Goal: Task Accomplishment & Management: Manage account settings

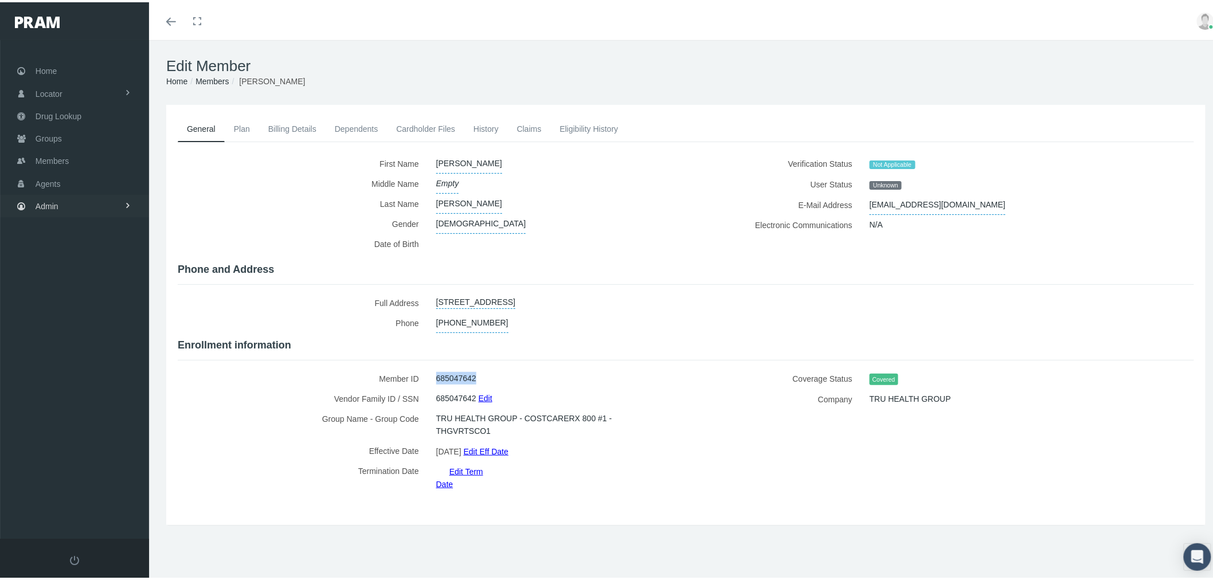
drag, startPoint x: 0, startPoint y: 0, endPoint x: 115, endPoint y: 199, distance: 229.9
click at [115, 199] on link "Admin" at bounding box center [74, 204] width 149 height 22
click at [89, 249] on link "Agents" at bounding box center [74, 250] width 149 height 20
click at [89, 272] on span "Agent Approval" at bounding box center [72, 273] width 54 height 19
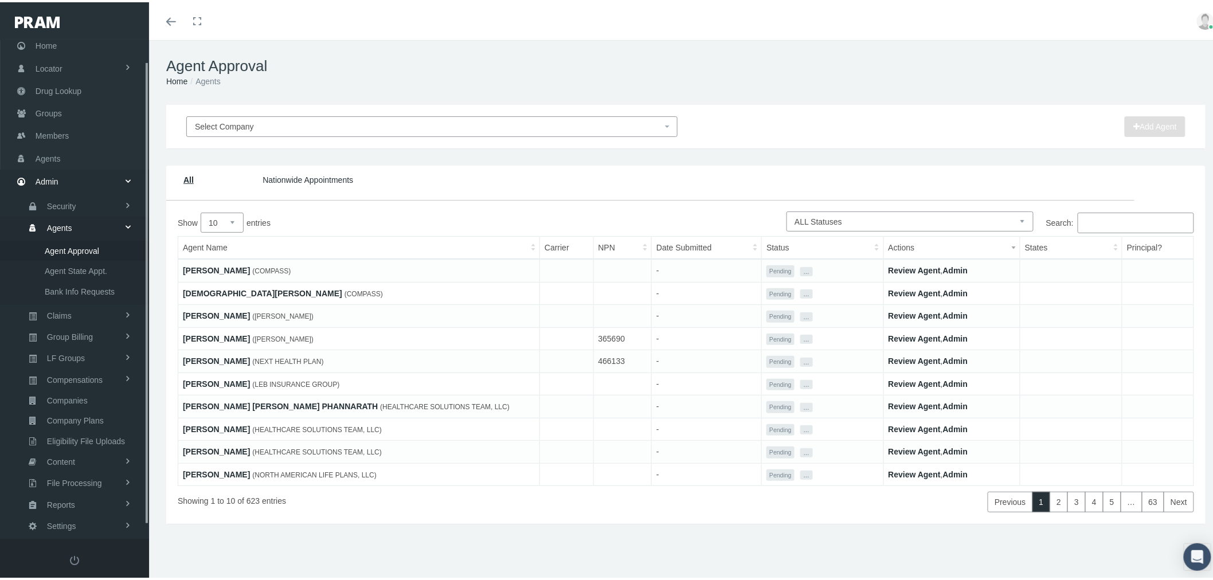
scroll to position [36, 0]
click at [896, 264] on link "Review Agent" at bounding box center [915, 268] width 52 height 9
